Goal: Information Seeking & Learning: Learn about a topic

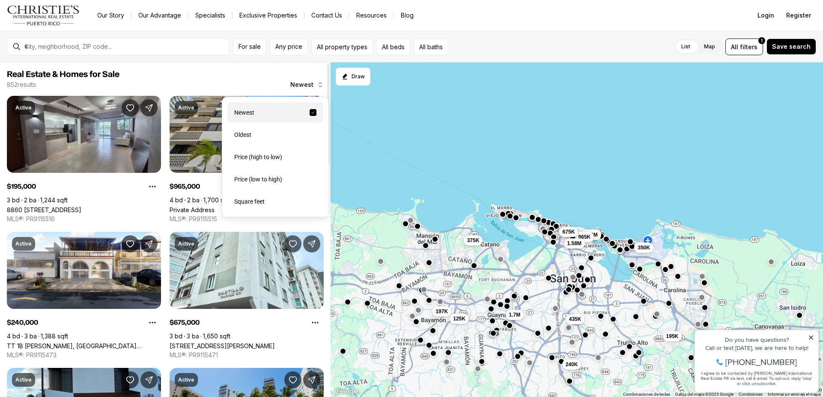
click at [313, 84] on span "Newest" at bounding box center [301, 84] width 23 height 7
click at [280, 182] on div "Price (low to high)" at bounding box center [275, 179] width 96 height 21
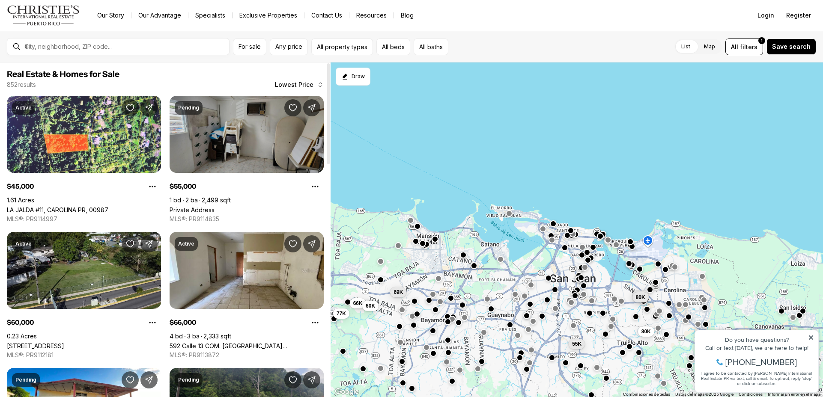
click at [215, 206] on link "Private Address" at bounding box center [192, 209] width 45 height 7
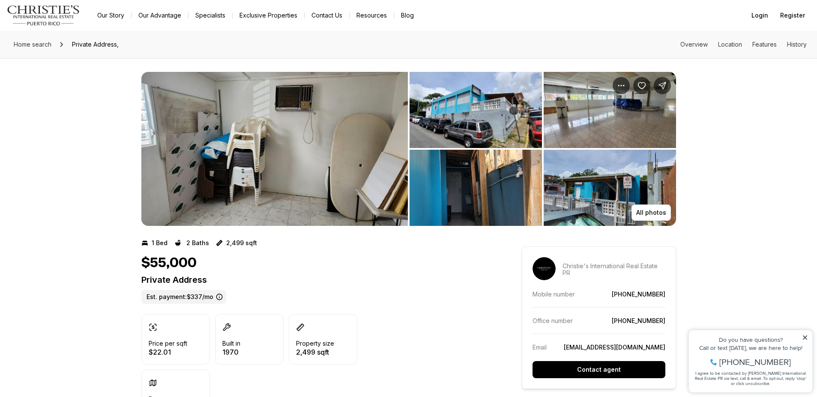
click at [571, 191] on img "View image gallery" at bounding box center [610, 188] width 132 height 76
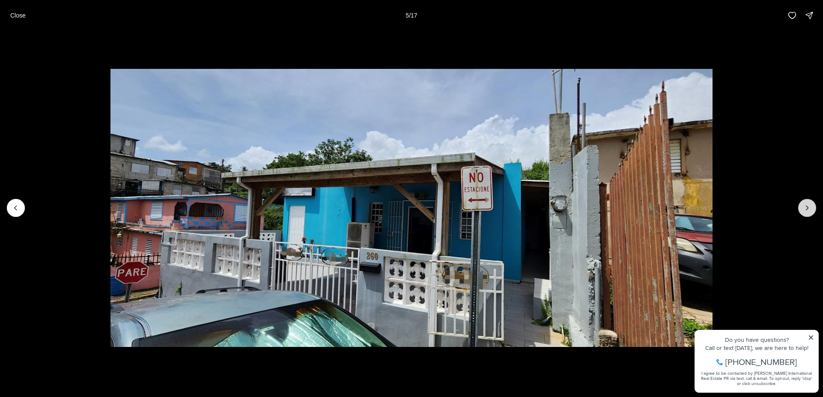
click at [803, 207] on button "Next slide" at bounding box center [807, 208] width 18 height 18
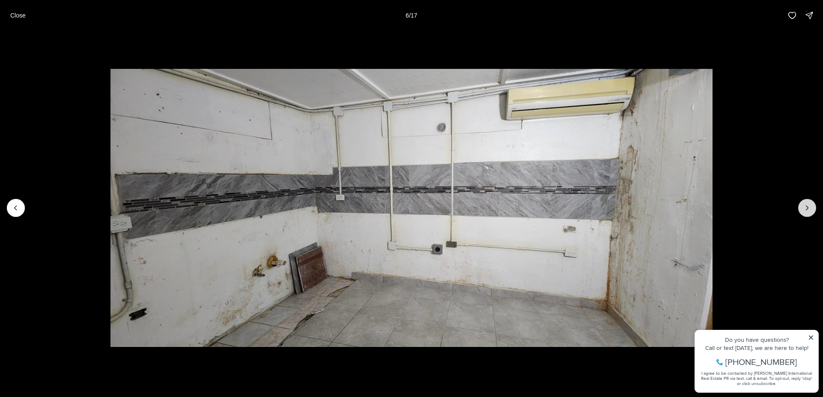
click at [801, 208] on button "Next slide" at bounding box center [807, 208] width 18 height 18
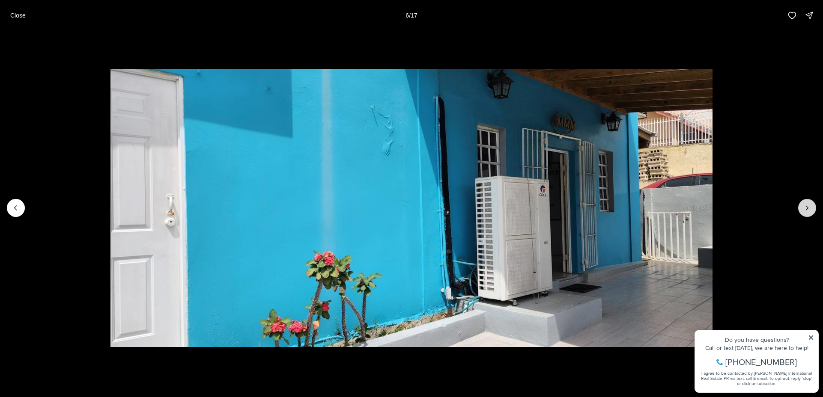
click at [801, 208] on button "Next slide" at bounding box center [807, 208] width 18 height 18
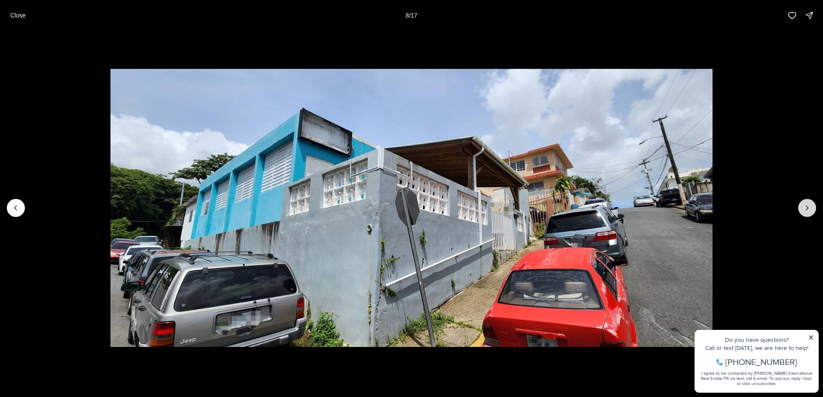
click at [801, 209] on button "Next slide" at bounding box center [807, 208] width 18 height 18
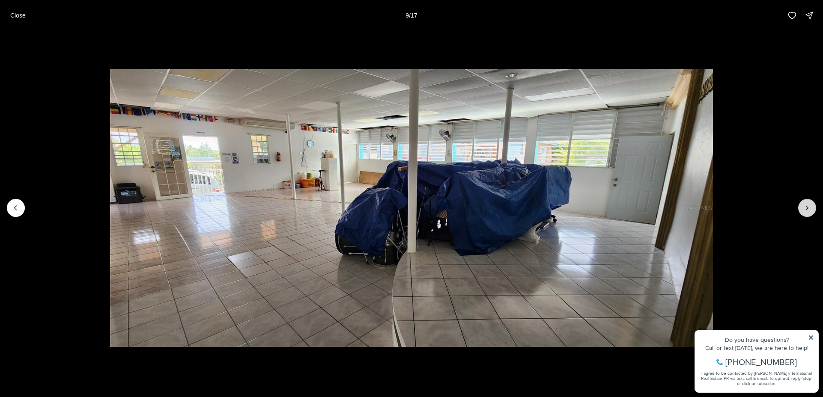
click at [800, 209] on button "Next slide" at bounding box center [807, 208] width 18 height 18
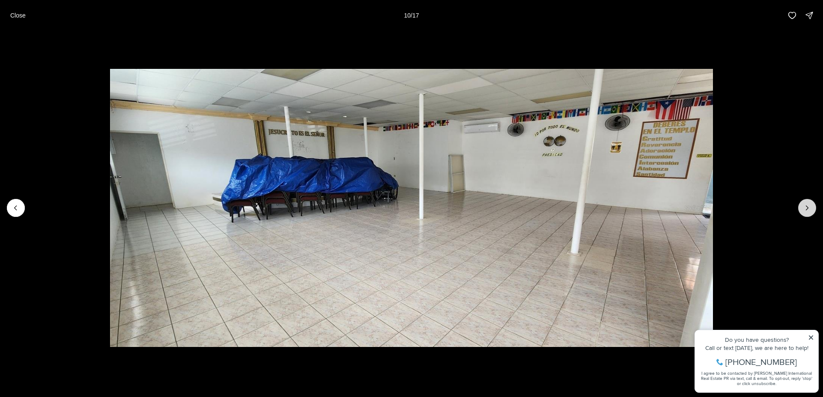
click at [799, 210] on button "Next slide" at bounding box center [807, 208] width 18 height 18
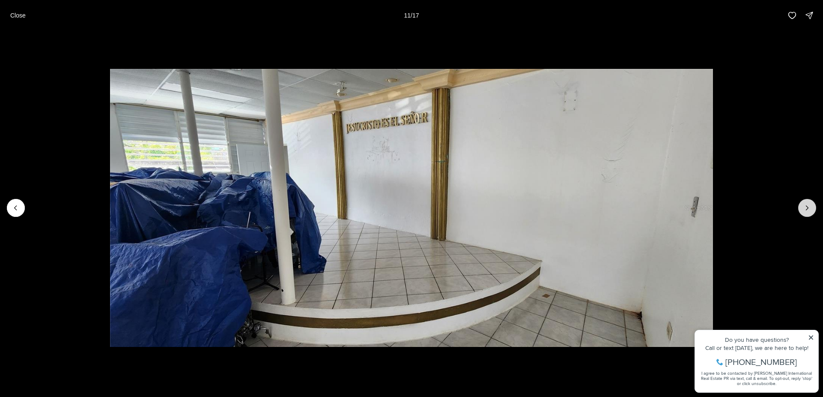
click at [799, 210] on button "Next slide" at bounding box center [807, 208] width 18 height 18
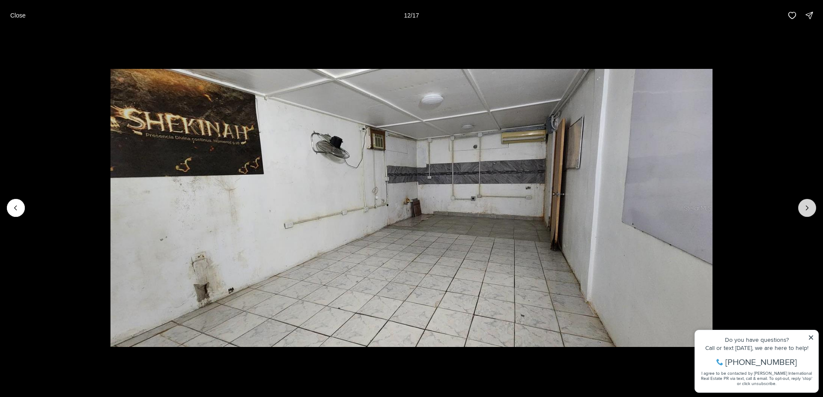
click at [799, 210] on button "Next slide" at bounding box center [807, 208] width 18 height 18
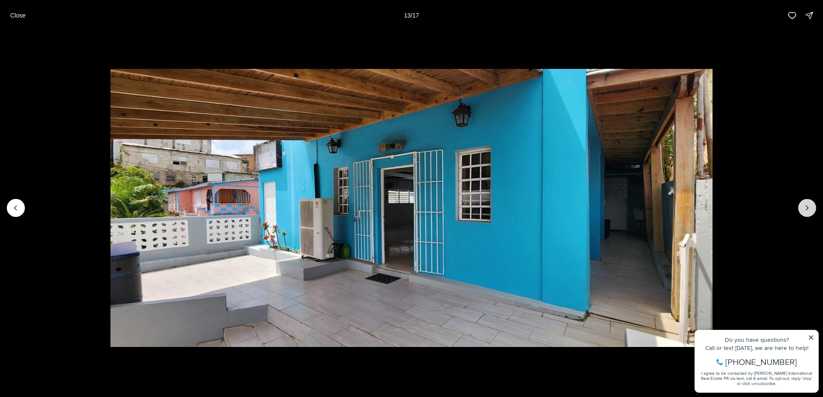
click at [798, 210] on button "Next slide" at bounding box center [807, 208] width 18 height 18
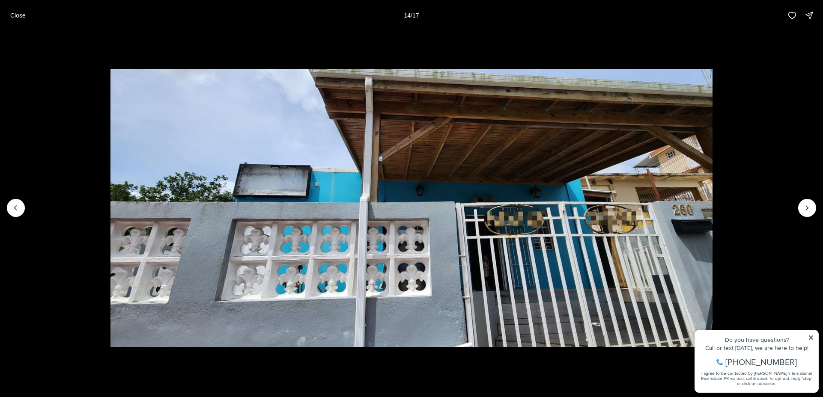
click at [798, 211] on li "14 of 17" at bounding box center [411, 208] width 823 height 355
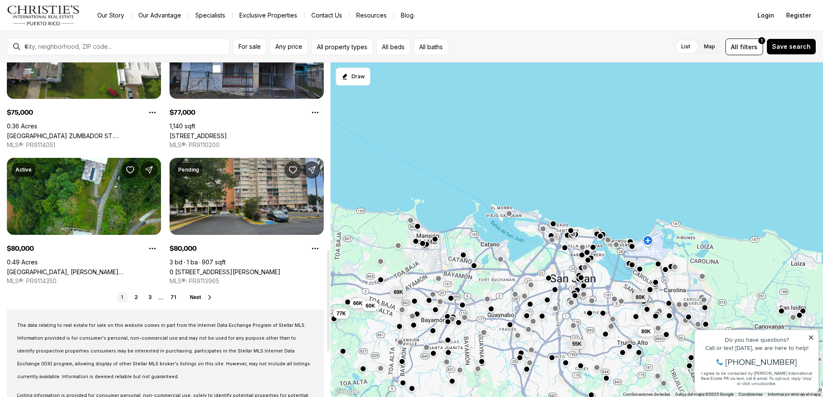
scroll to position [685, 0]
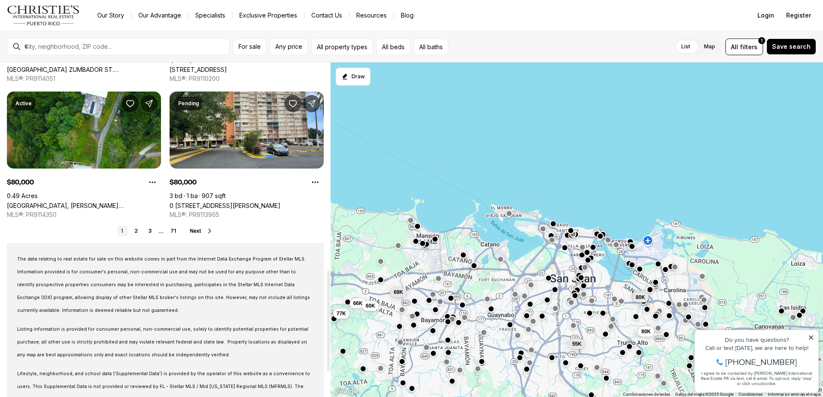
click at [138, 232] on link "2" at bounding box center [136, 231] width 10 height 10
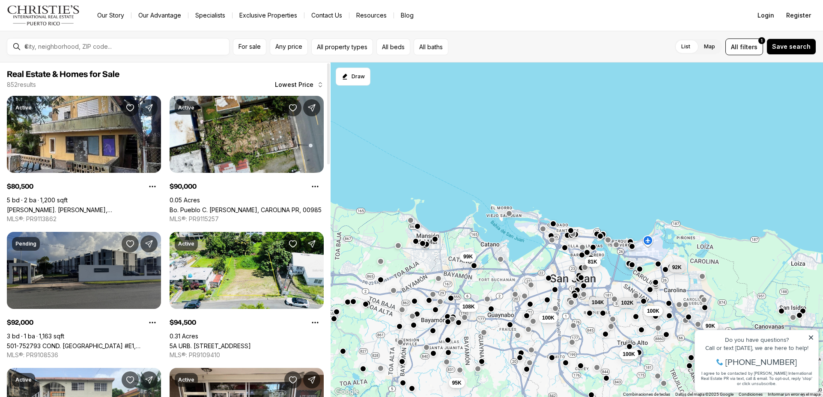
click at [119, 343] on link "501-752793 COND. [GEOGRAPHIC_DATA] #E1, [GEOGRAPHIC_DATA], 00985" at bounding box center [84, 346] width 154 height 7
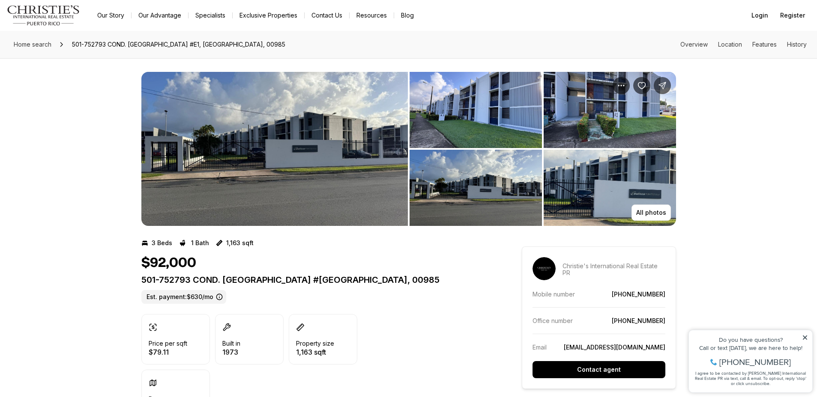
click at [376, 201] on img "View image gallery" at bounding box center [274, 149] width 266 height 154
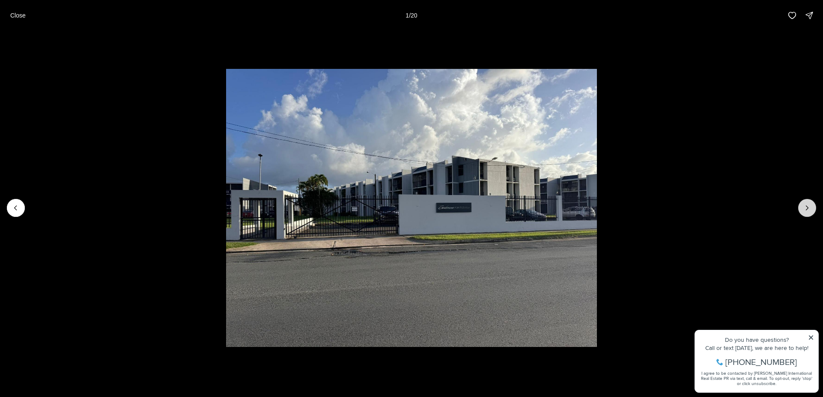
click at [807, 206] on icon "Next slide" at bounding box center [807, 208] width 9 height 9
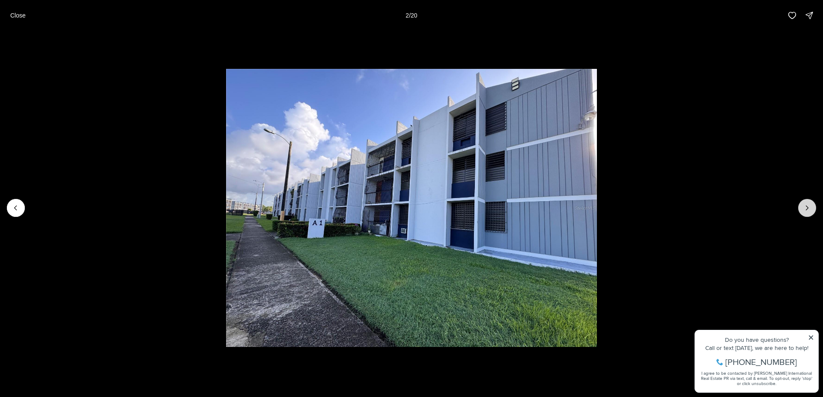
click at [807, 206] on icon "Next slide" at bounding box center [807, 208] width 9 height 9
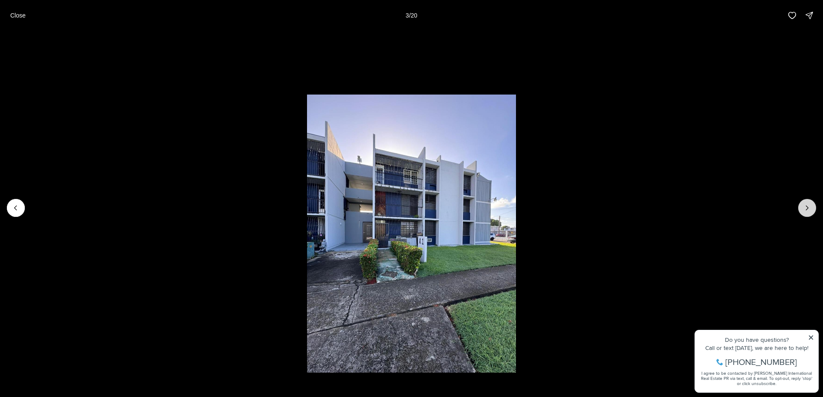
click at [807, 206] on icon "Next slide" at bounding box center [808, 208] width 2 height 4
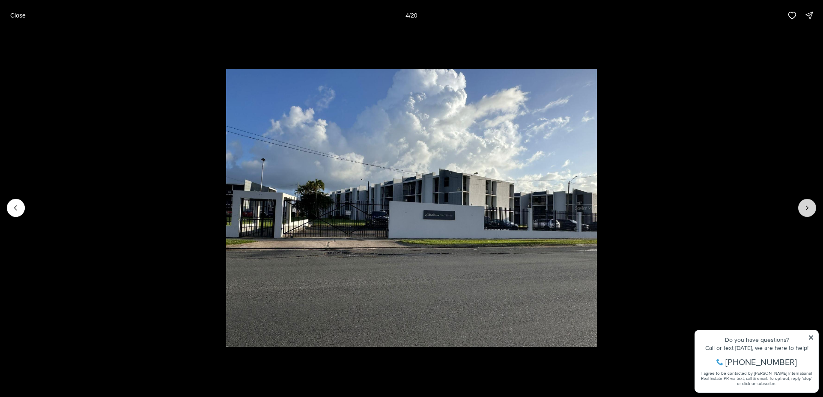
click at [807, 206] on icon "Next slide" at bounding box center [808, 208] width 2 height 4
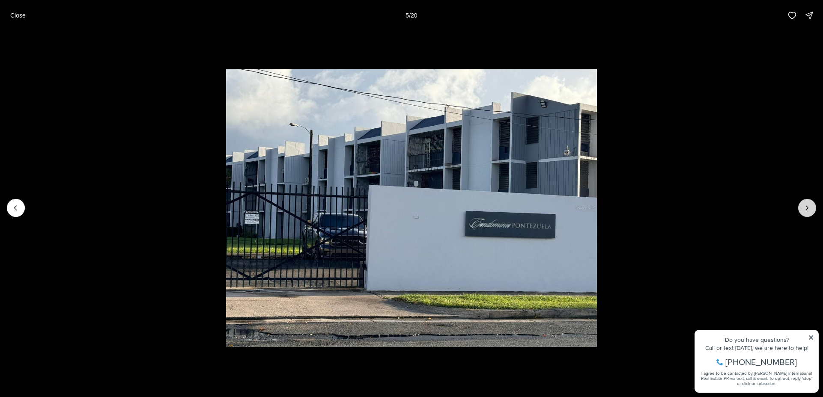
click at [807, 206] on icon "Next slide" at bounding box center [808, 208] width 2 height 4
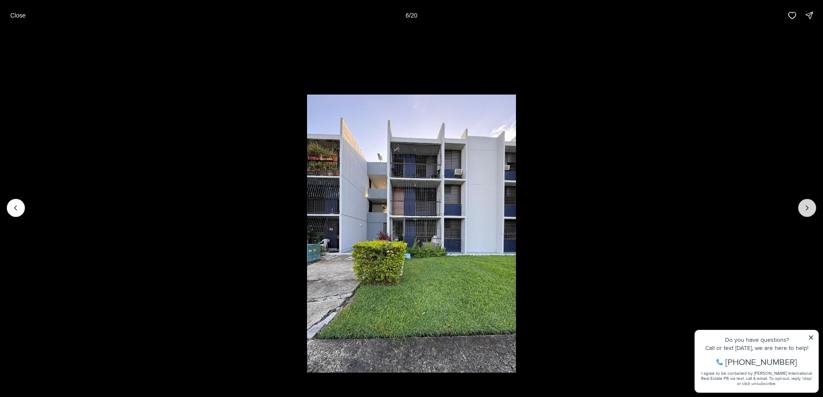
click at [806, 206] on icon "Next slide" at bounding box center [807, 208] width 9 height 9
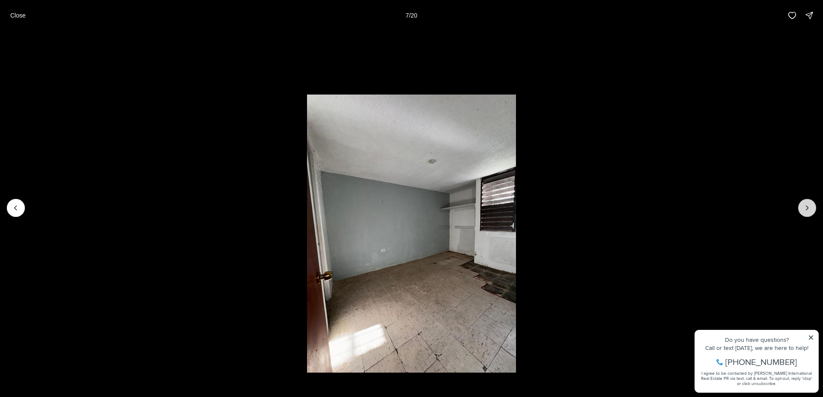
click at [806, 206] on icon "Next slide" at bounding box center [807, 208] width 9 height 9
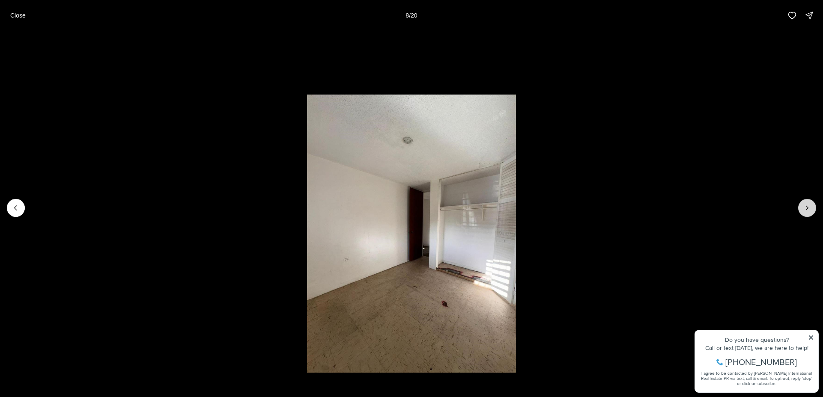
click at [806, 206] on icon "Next slide" at bounding box center [807, 208] width 9 height 9
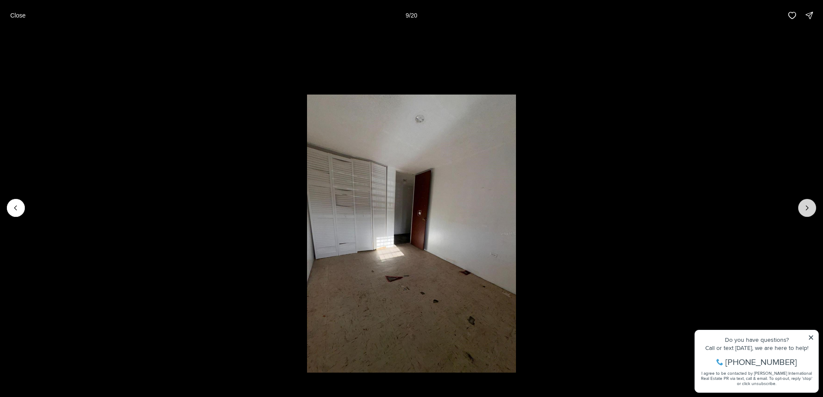
click at [806, 206] on icon "Next slide" at bounding box center [807, 208] width 9 height 9
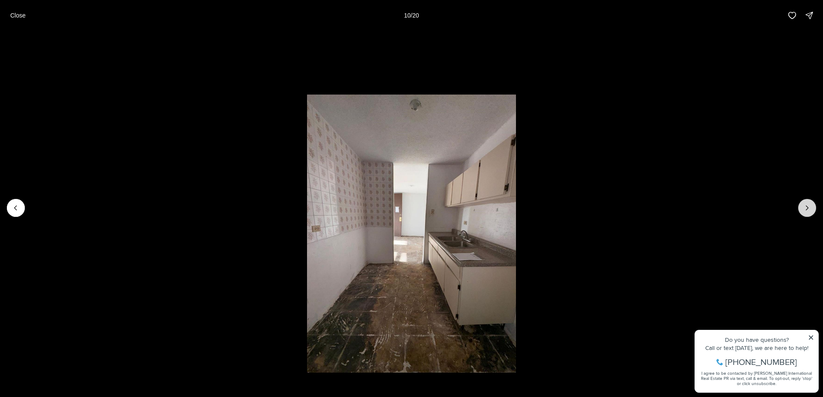
click at [806, 206] on icon "Next slide" at bounding box center [807, 208] width 9 height 9
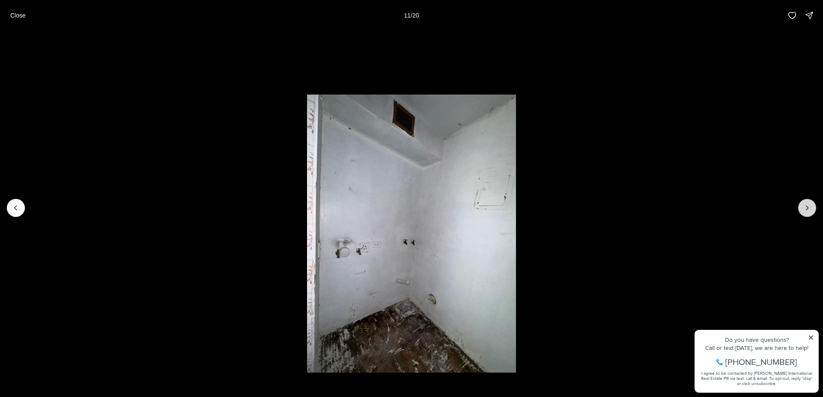
click at [806, 206] on icon "Next slide" at bounding box center [807, 208] width 9 height 9
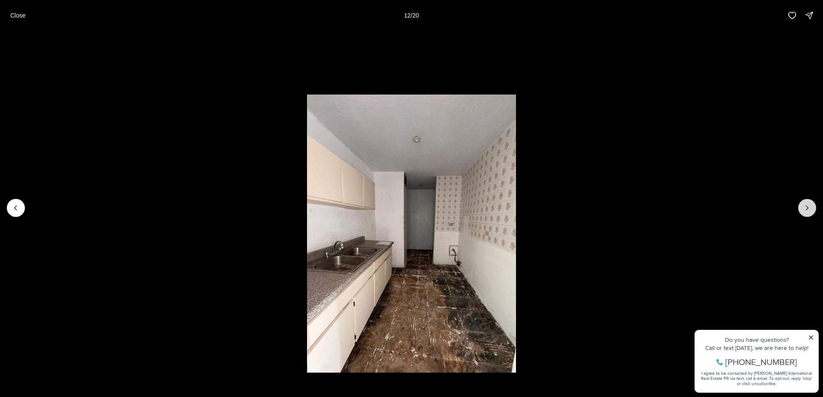
click at [806, 206] on icon "Next slide" at bounding box center [807, 208] width 9 height 9
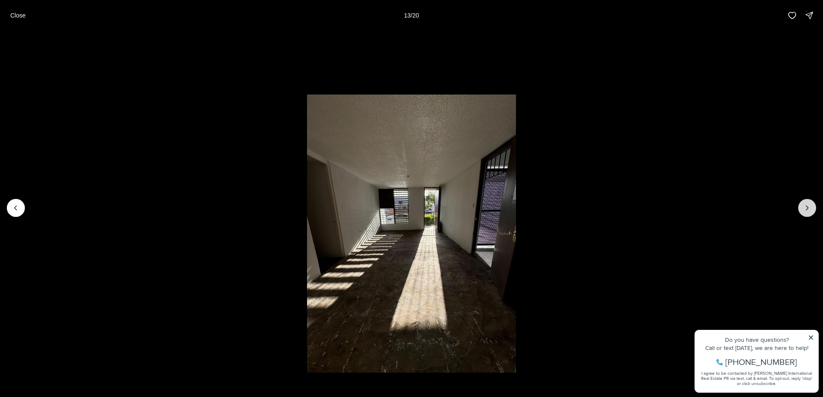
click at [806, 206] on icon "Next slide" at bounding box center [807, 208] width 9 height 9
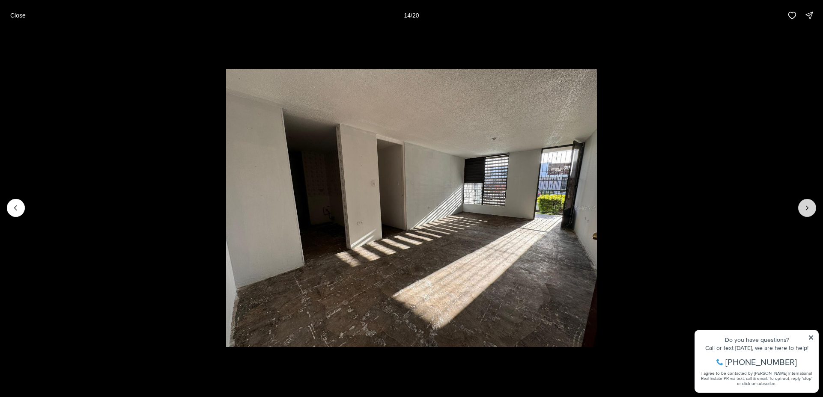
click at [805, 206] on icon "Next slide" at bounding box center [807, 208] width 9 height 9
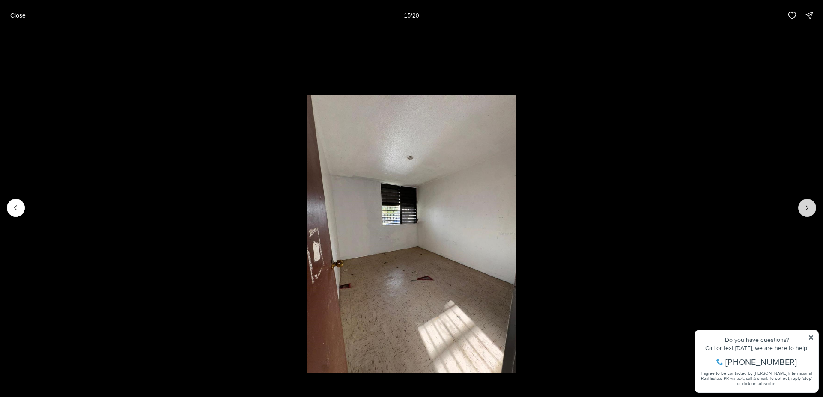
click at [805, 206] on icon "Next slide" at bounding box center [807, 208] width 9 height 9
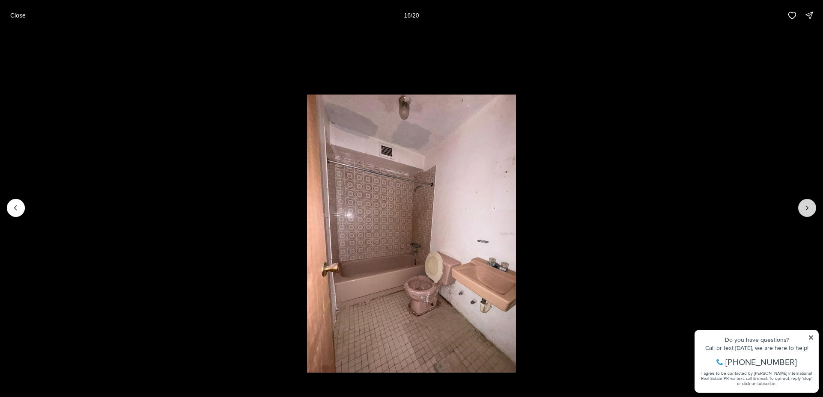
click at [805, 206] on icon "Next slide" at bounding box center [807, 208] width 9 height 9
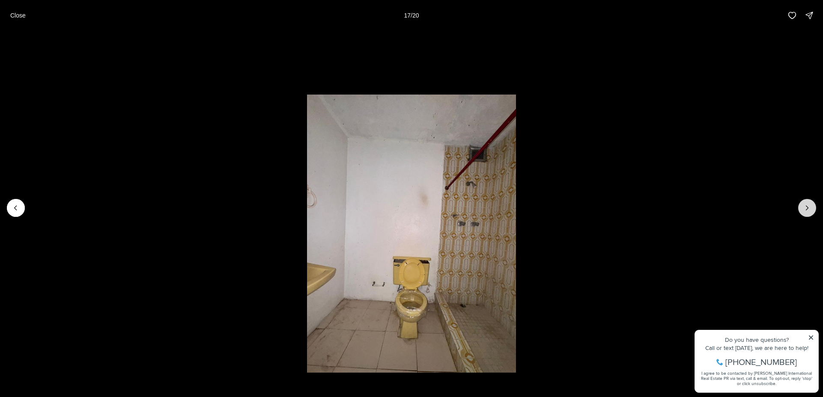
click at [805, 206] on icon "Next slide" at bounding box center [807, 208] width 9 height 9
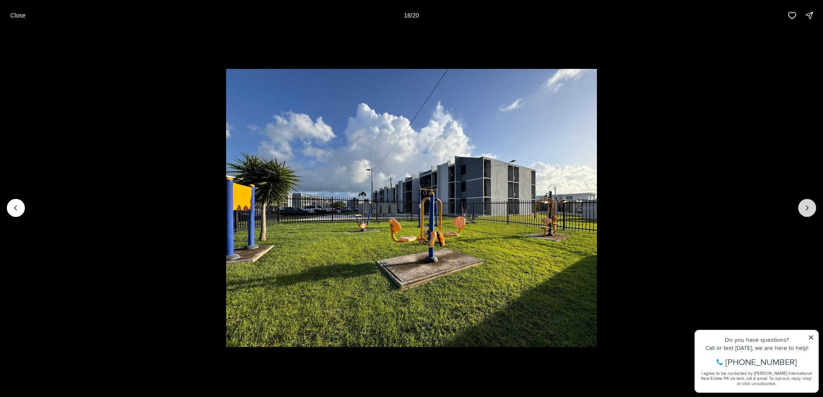
click at [803, 206] on icon "Next slide" at bounding box center [807, 208] width 9 height 9
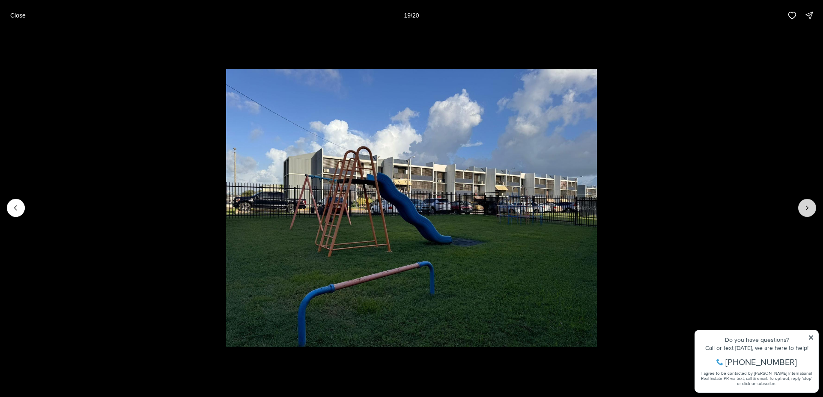
click at [803, 206] on icon "Next slide" at bounding box center [807, 208] width 9 height 9
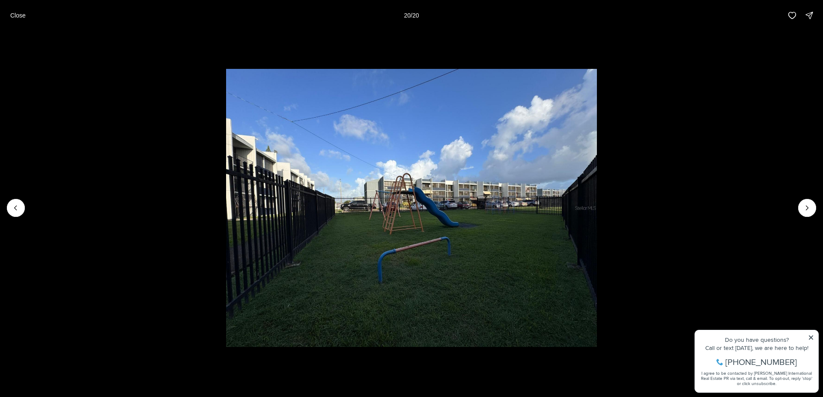
click at [803, 206] on div at bounding box center [807, 208] width 18 height 18
click at [802, 206] on div at bounding box center [807, 208] width 18 height 18
click at [809, 218] on li "20 of 20" at bounding box center [411, 208] width 823 height 355
click at [20, 207] on icon "Previous slide" at bounding box center [16, 208] width 9 height 9
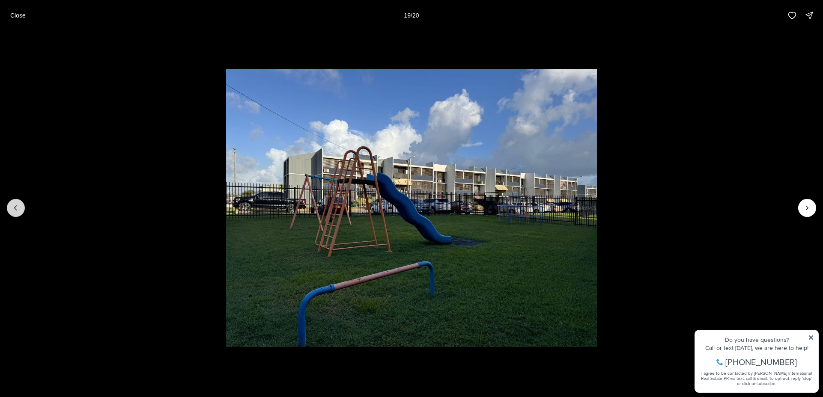
click at [20, 207] on icon "Previous slide" at bounding box center [16, 208] width 9 height 9
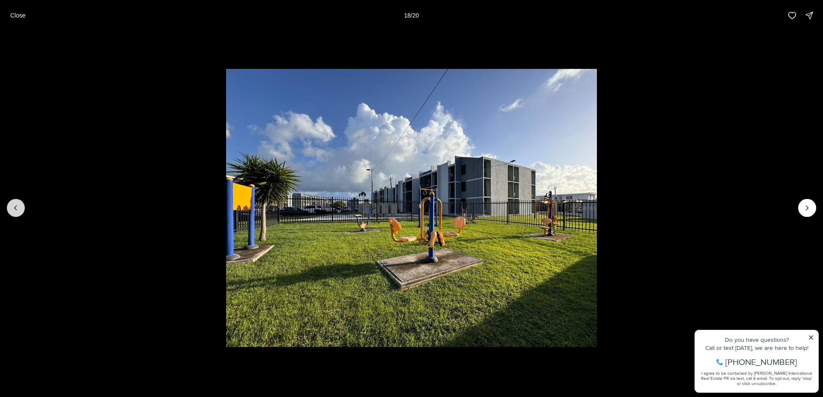
click at [20, 207] on icon "Previous slide" at bounding box center [16, 208] width 9 height 9
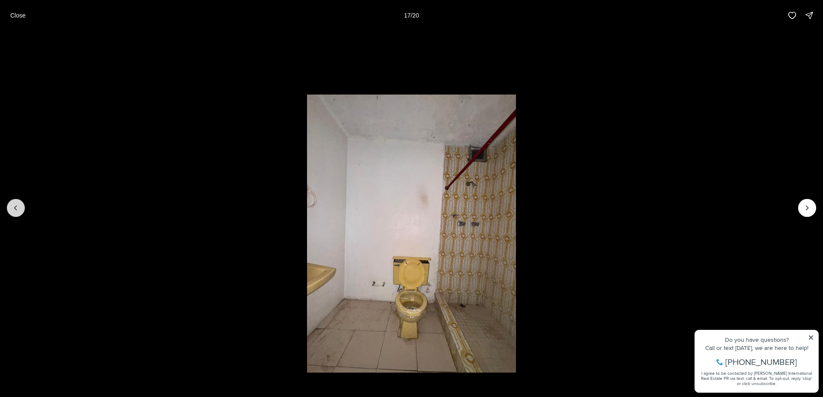
click at [20, 207] on icon "Previous slide" at bounding box center [16, 208] width 9 height 9
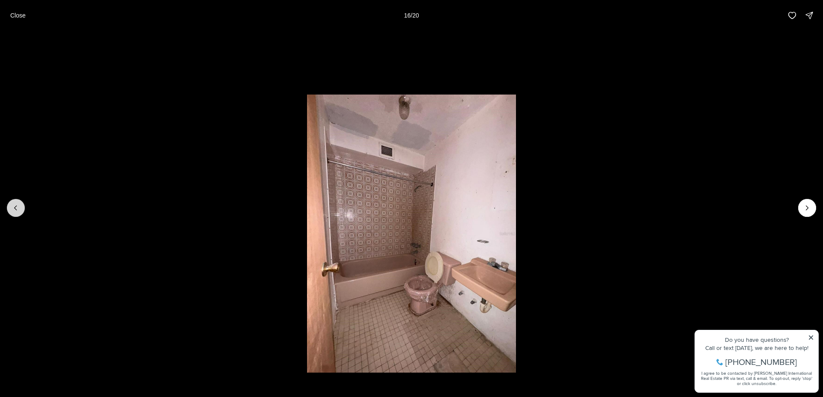
click at [20, 207] on icon "Previous slide" at bounding box center [16, 208] width 9 height 9
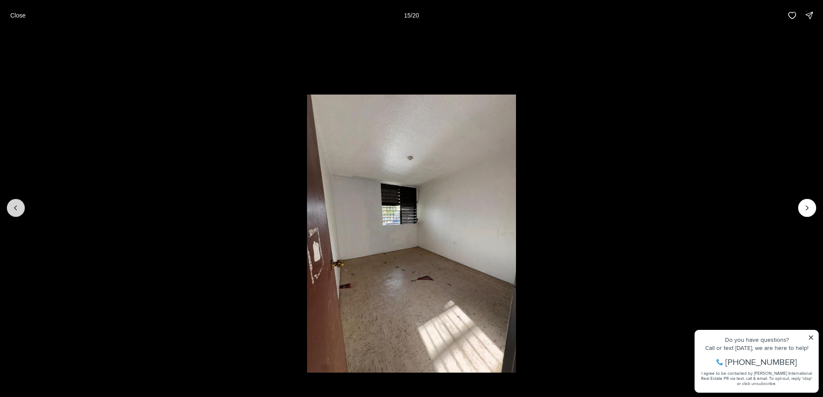
click at [20, 207] on icon "Previous slide" at bounding box center [16, 208] width 9 height 9
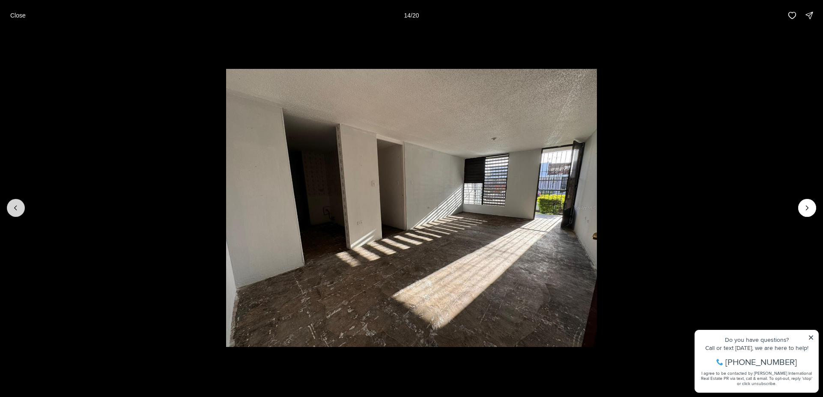
click at [20, 207] on icon "Previous slide" at bounding box center [16, 208] width 9 height 9
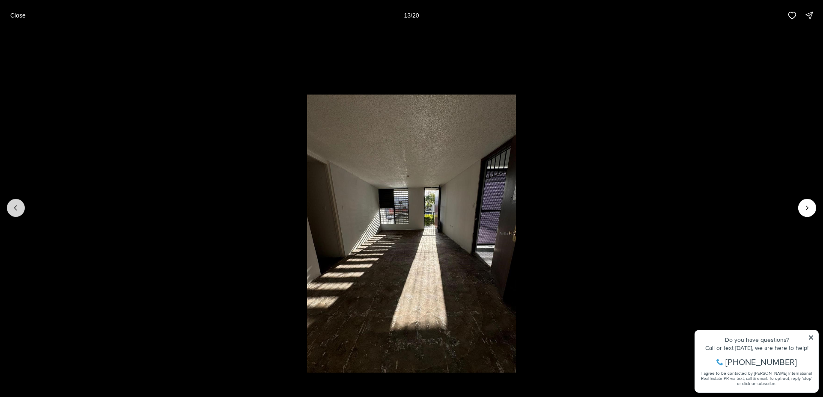
click at [20, 207] on icon "Previous slide" at bounding box center [16, 208] width 9 height 9
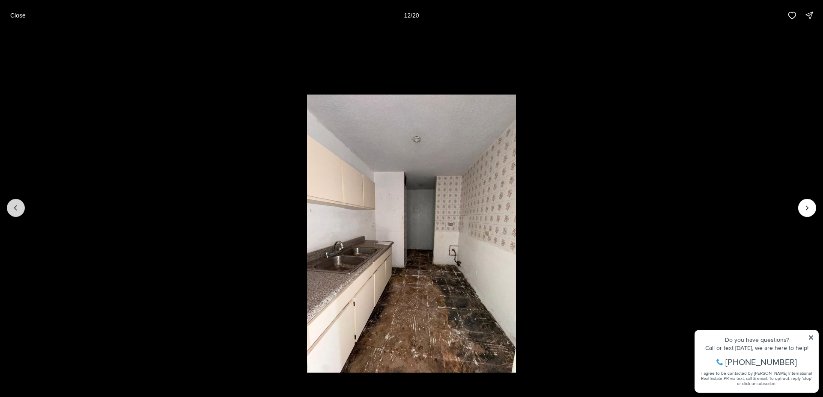
click at [20, 207] on icon "Previous slide" at bounding box center [16, 208] width 9 height 9
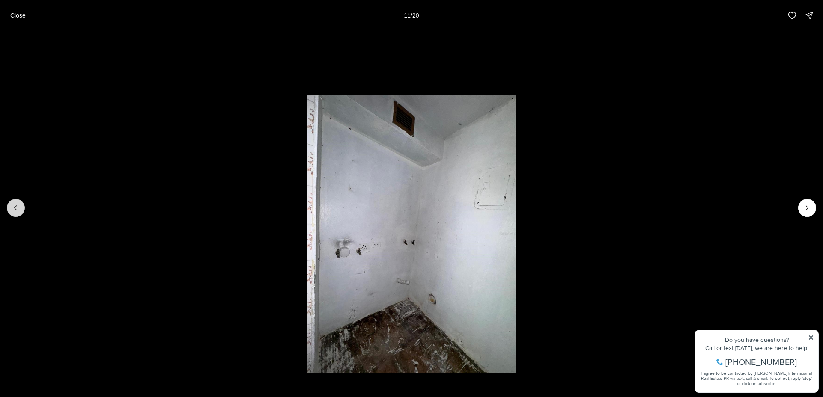
click at [20, 207] on icon "Previous slide" at bounding box center [16, 208] width 9 height 9
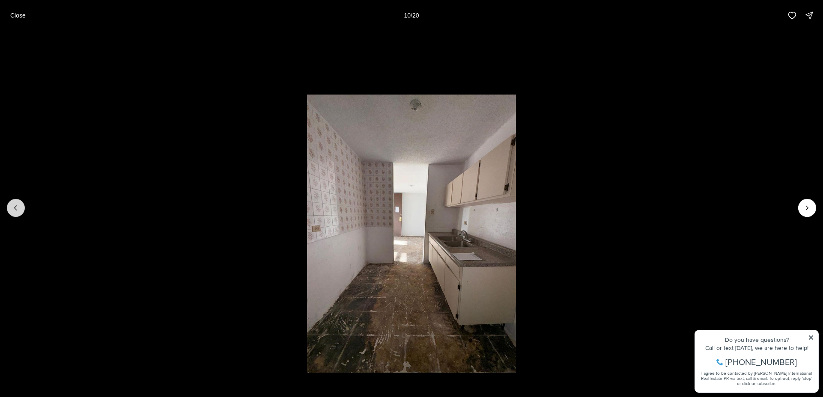
click at [20, 207] on icon "Previous slide" at bounding box center [16, 208] width 9 height 9
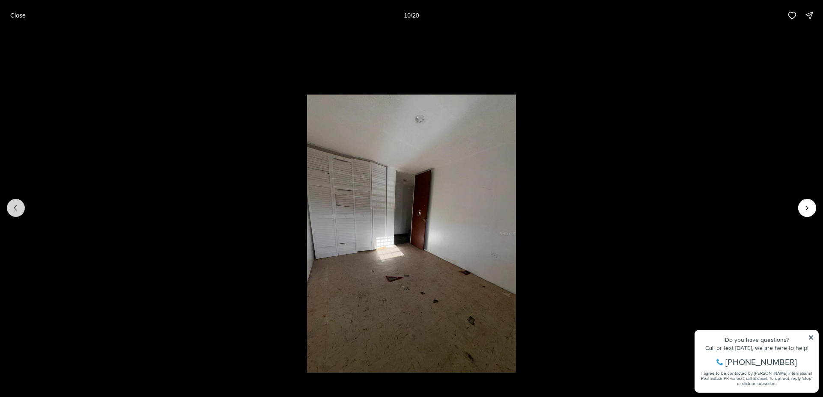
click at [20, 207] on icon "Previous slide" at bounding box center [16, 208] width 9 height 9
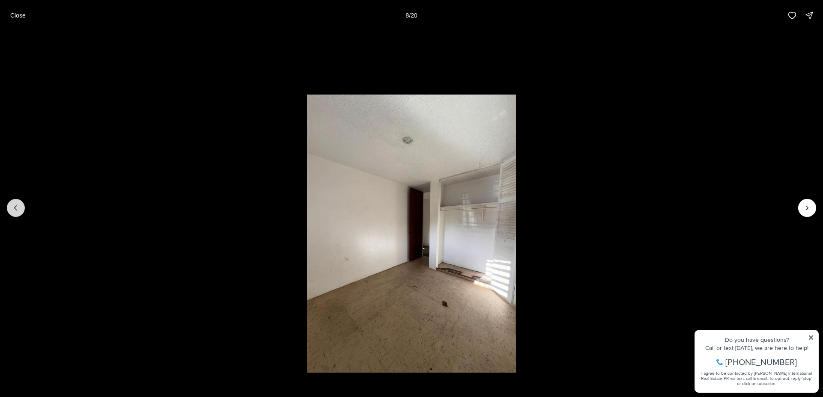
click at [20, 207] on icon "Previous slide" at bounding box center [16, 208] width 9 height 9
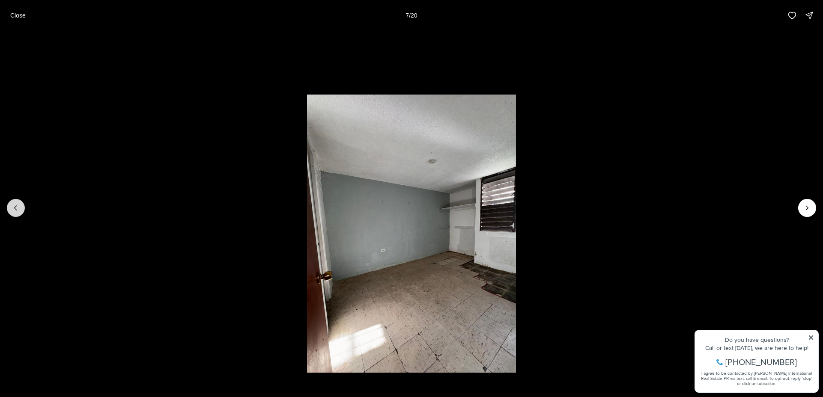
click at [20, 207] on icon "Previous slide" at bounding box center [16, 208] width 9 height 9
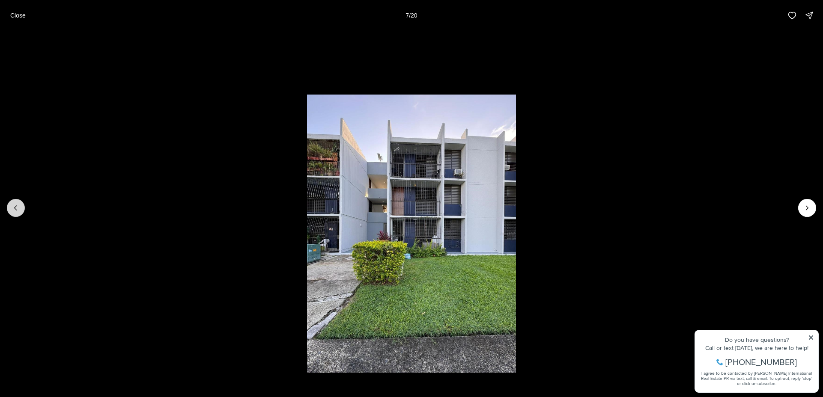
click at [20, 207] on icon "Previous slide" at bounding box center [16, 208] width 9 height 9
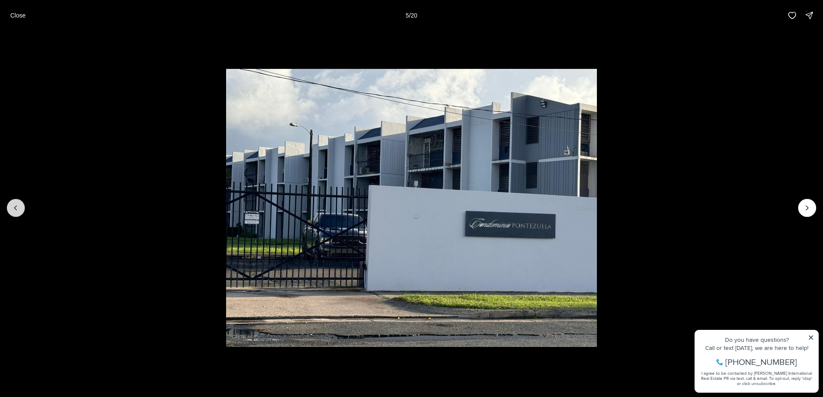
click at [20, 207] on icon "Previous slide" at bounding box center [16, 208] width 9 height 9
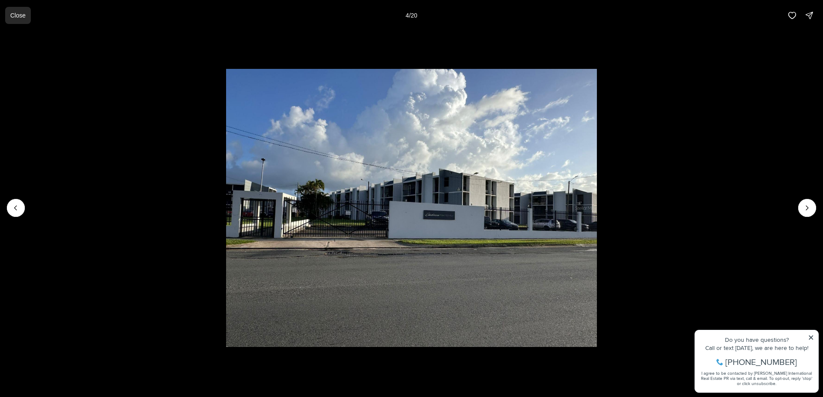
click at [21, 16] on p "Close" at bounding box center [17, 15] width 15 height 7
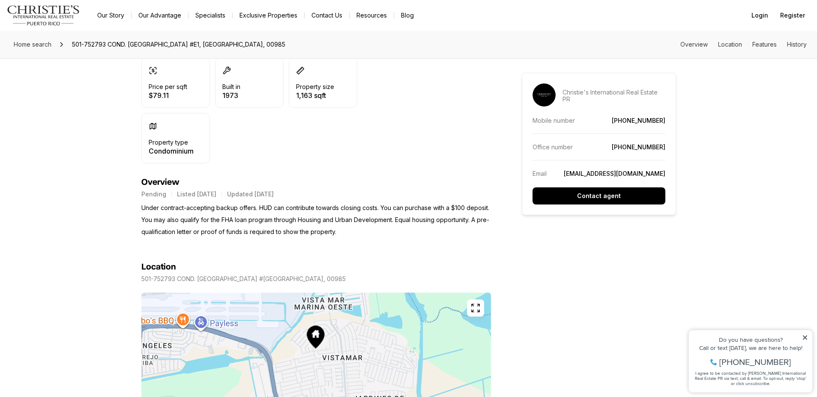
scroll to position [385, 0]
